Goal: Task Accomplishment & Management: Complete application form

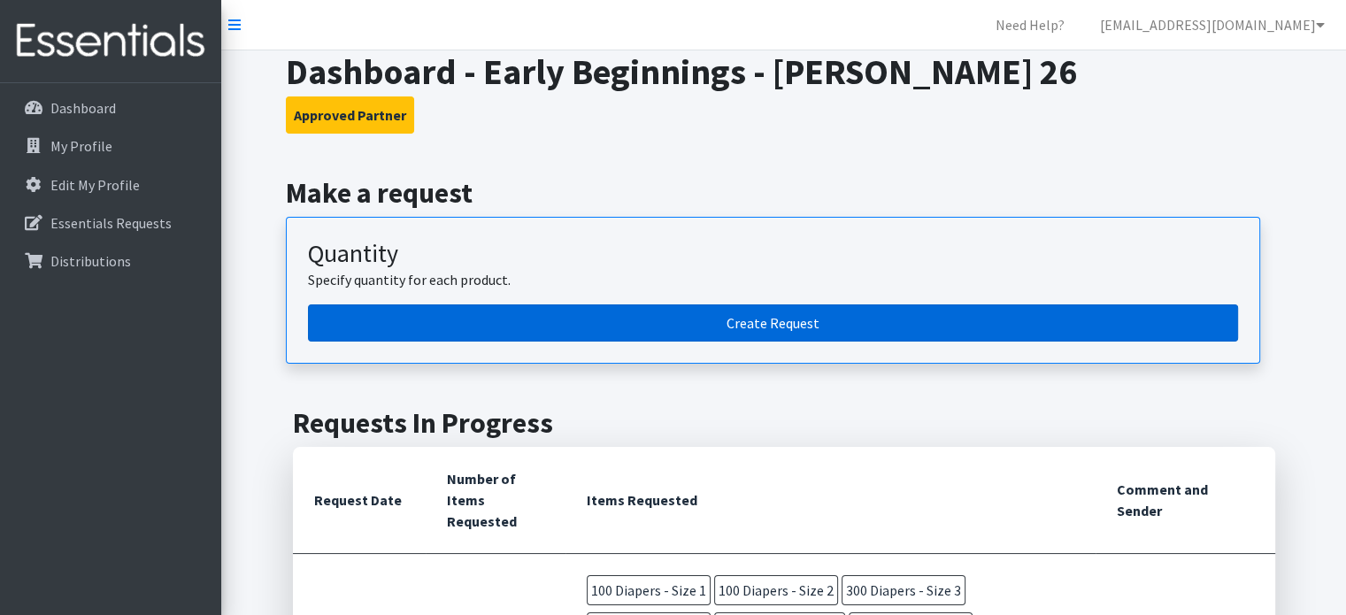
click at [712, 335] on link "Create Request" at bounding box center [773, 322] width 930 height 37
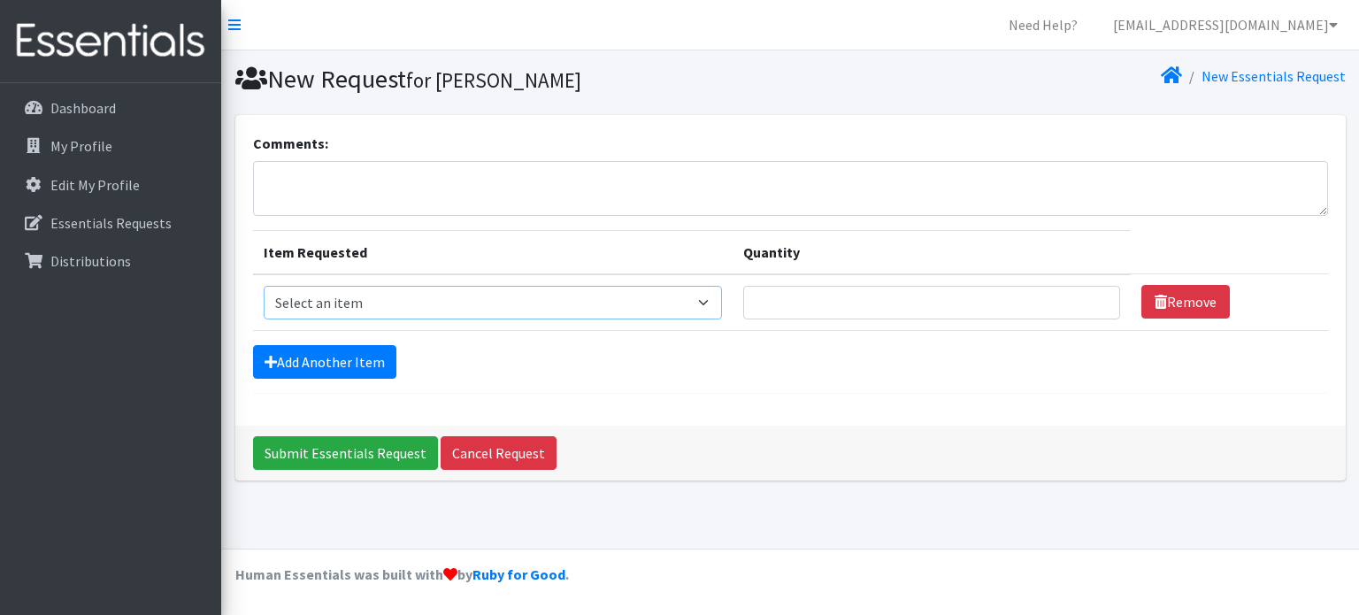
click at [394, 301] on select "Select an item Diapers - Newborn Diapers - Preemie Diapers - Size 1 Diapers - S…" at bounding box center [493, 303] width 459 height 34
select select "77"
click at [264, 286] on select "Select an item Diapers - Newborn Diapers - Preemie Diapers - Size 1 Diapers - S…" at bounding box center [493, 303] width 459 height 34
click at [805, 299] on input "Quantity" at bounding box center [931, 303] width 377 height 34
type input "40"
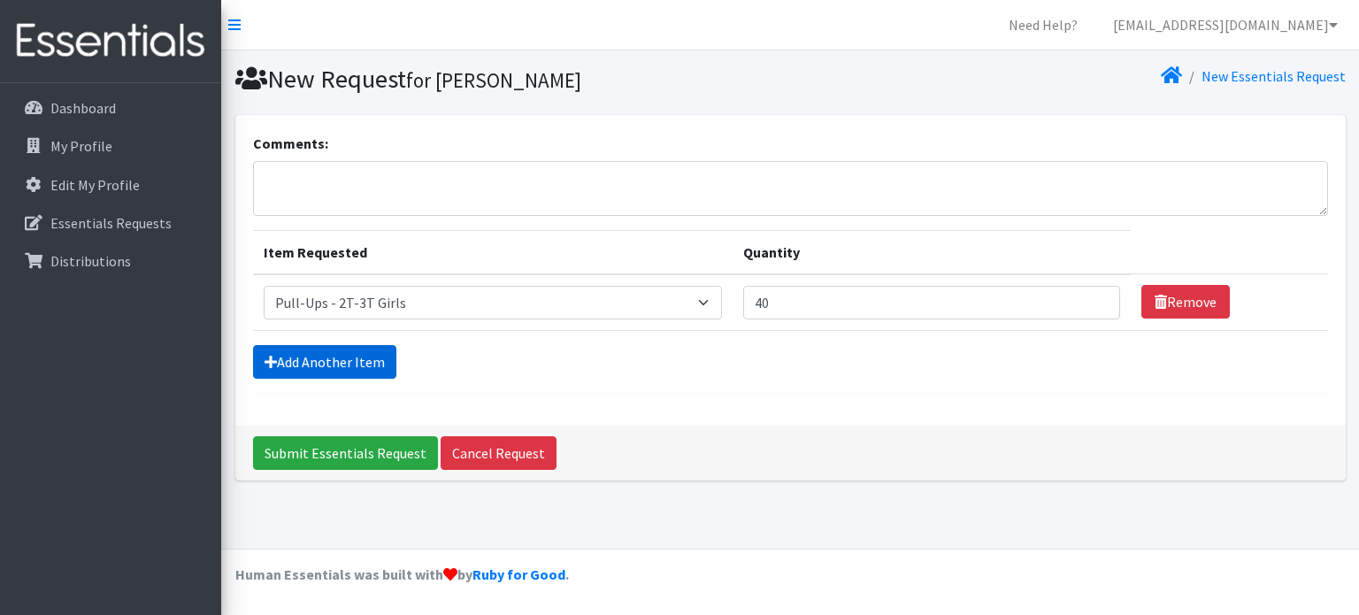
click at [289, 353] on link "Add Another Item" at bounding box center [324, 362] width 143 height 34
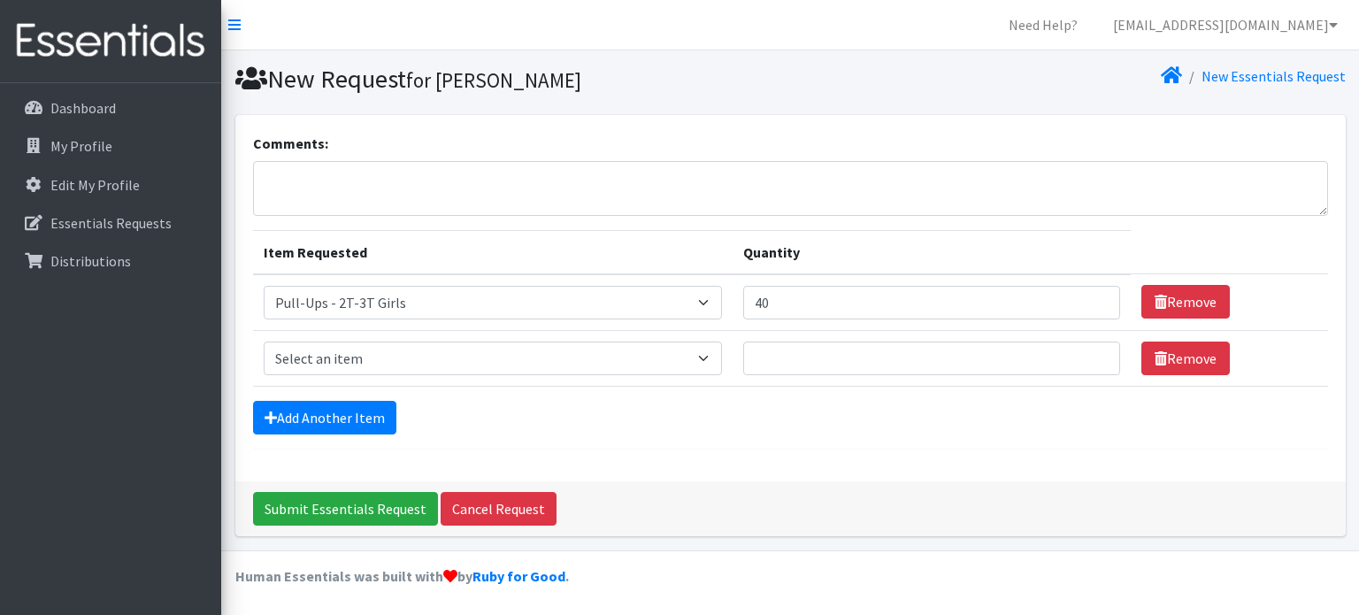
click at [340, 337] on td "Item Requested Select an item Diapers - Newborn Diapers - Preemie Diapers - Siz…" at bounding box center [493, 358] width 481 height 56
click at [345, 350] on select "Select an item Diapers - Newborn Diapers - Preemie Diapers - Size 1 Diapers - S…" at bounding box center [493, 359] width 459 height 34
select select "1301"
click at [264, 342] on select "Select an item Diapers - Newborn Diapers - Preemie Diapers - Size 1 Diapers - S…" at bounding box center [493, 359] width 459 height 34
click at [810, 360] on input "Quantity" at bounding box center [931, 359] width 377 height 34
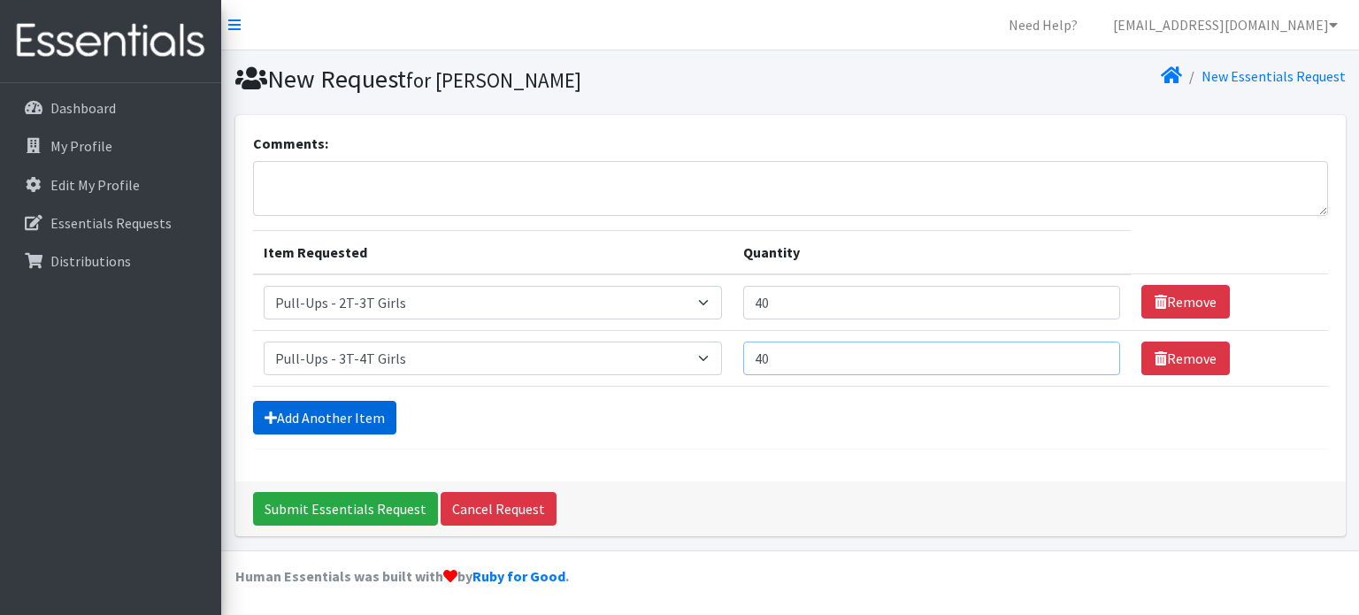
type input "40"
click at [323, 415] on link "Add Another Item" at bounding box center [324, 418] width 143 height 34
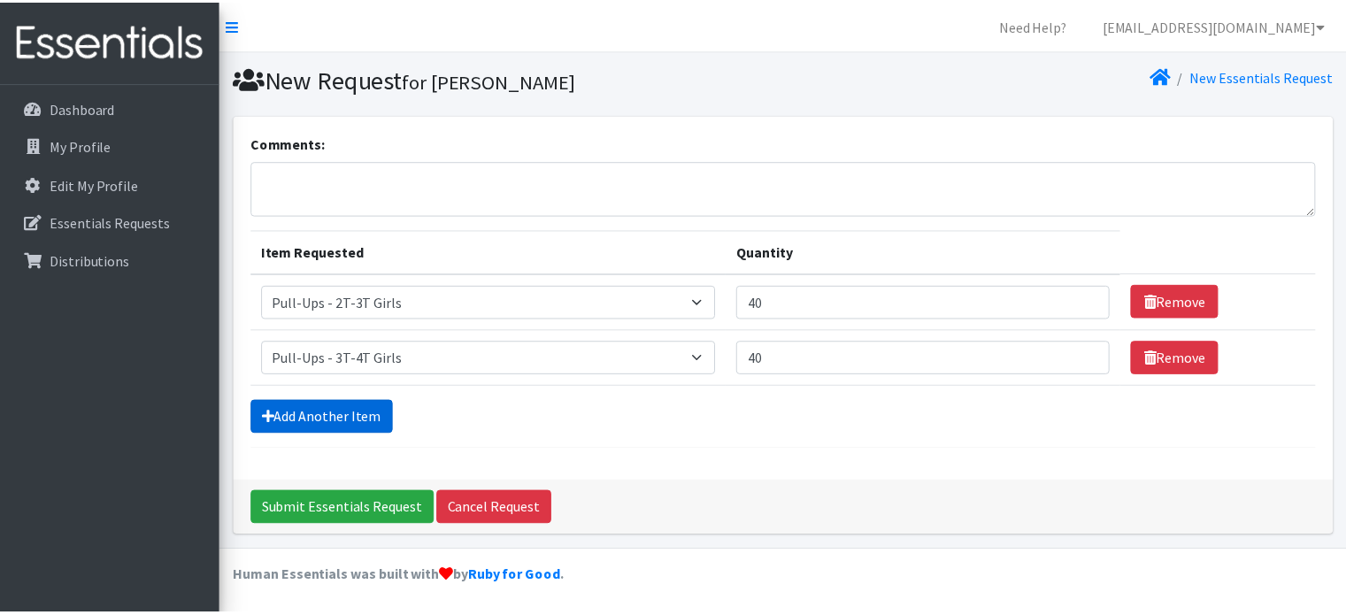
scroll to position [54, 0]
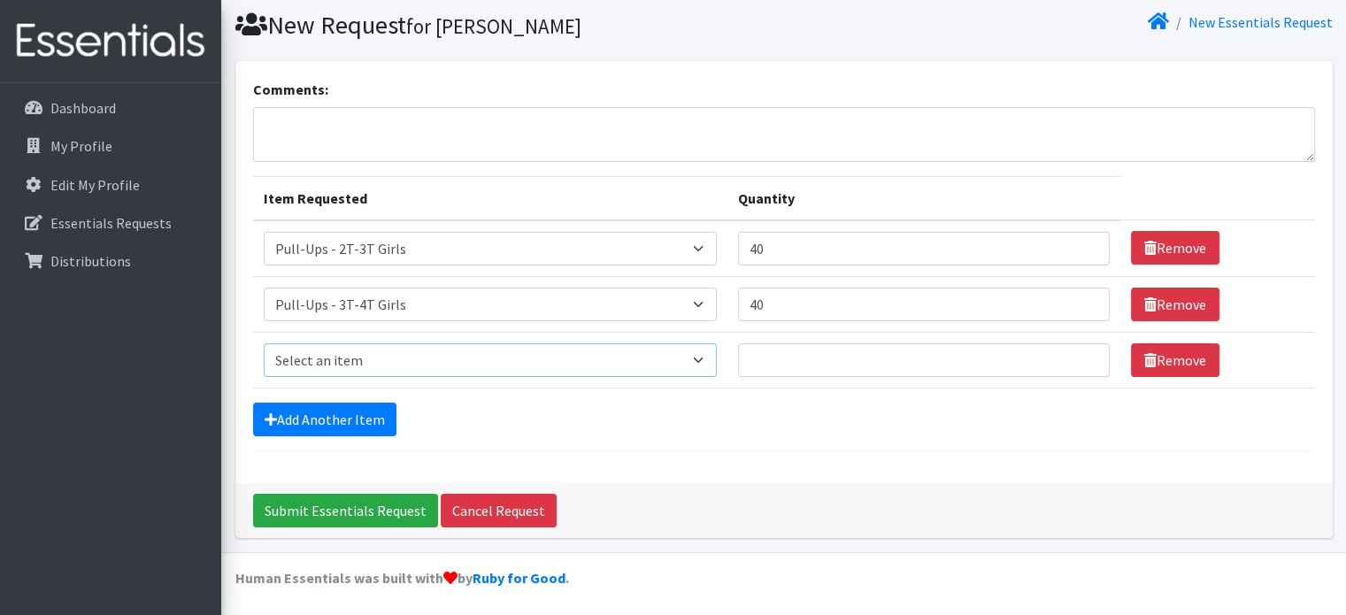
click at [363, 361] on select "Select an item Diapers - Newborn Diapers - Preemie Diapers - Size 1 Diapers - S…" at bounding box center [490, 360] width 453 height 34
select select "1302"
click at [264, 343] on select "Select an item Diapers - Newborn Diapers - Preemie Diapers - Size 1 Diapers - S…" at bounding box center [490, 360] width 453 height 34
click at [787, 359] on input "Quantity" at bounding box center [924, 360] width 372 height 34
type input "40"
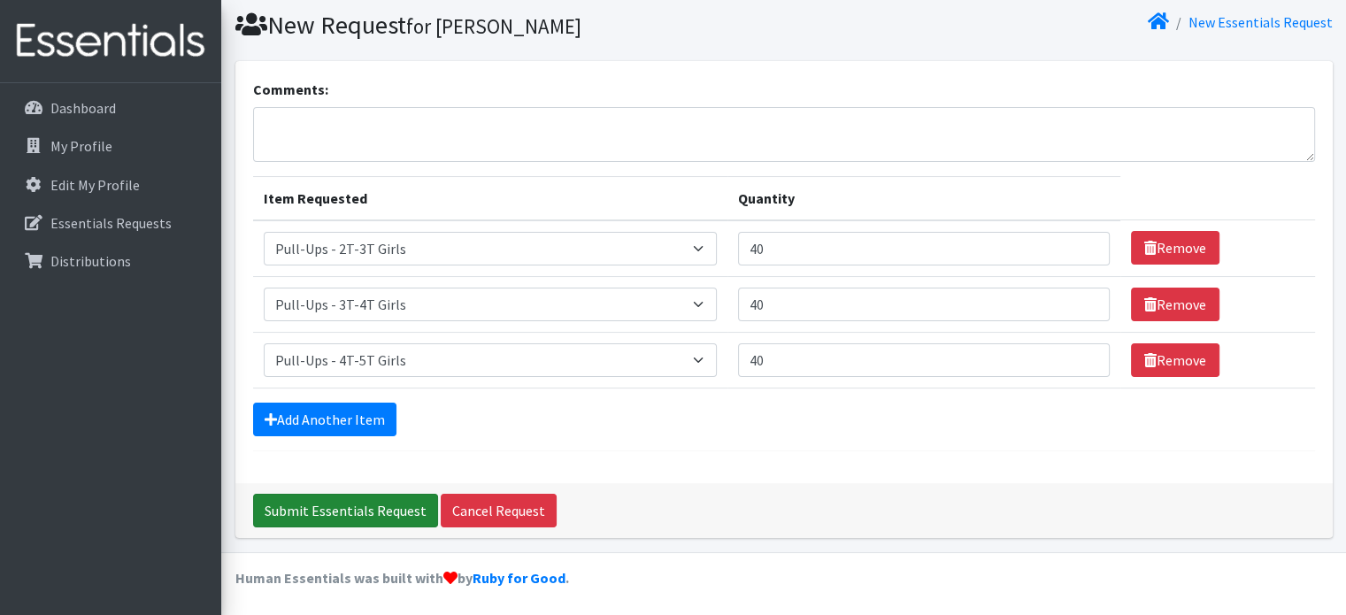
click at [336, 511] on input "Submit Essentials Request" at bounding box center [345, 511] width 185 height 34
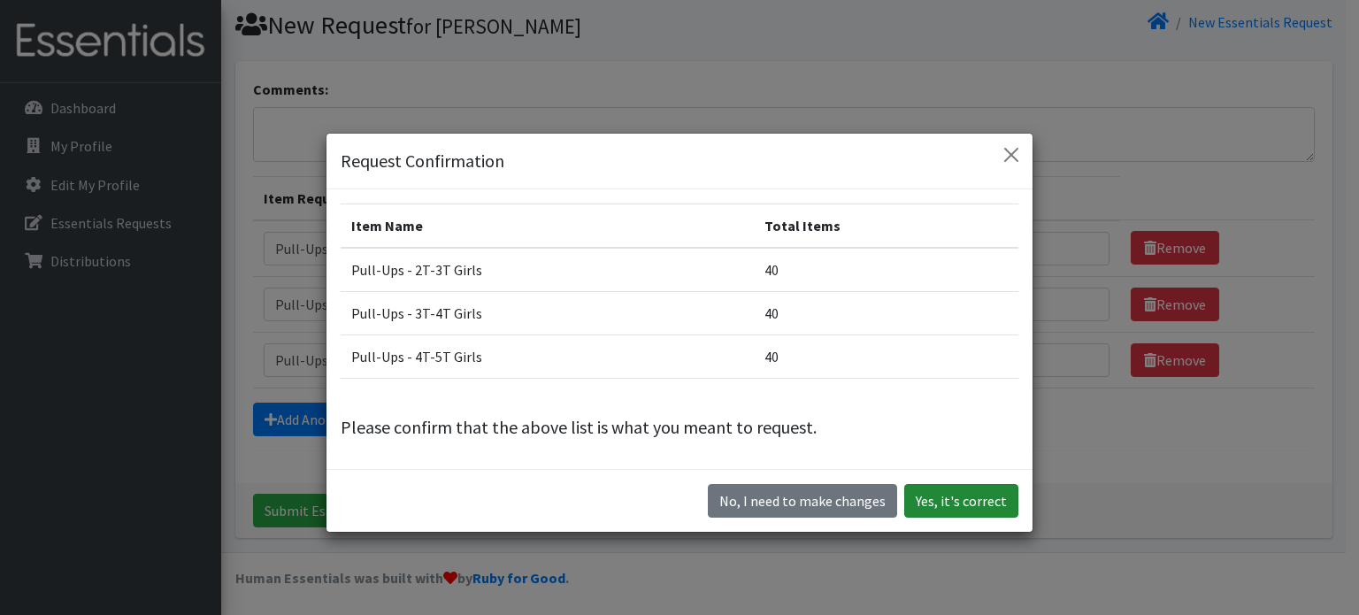
click at [982, 504] on button "Yes, it's correct" at bounding box center [962, 501] width 114 height 34
